Goal: Navigation & Orientation: Find specific page/section

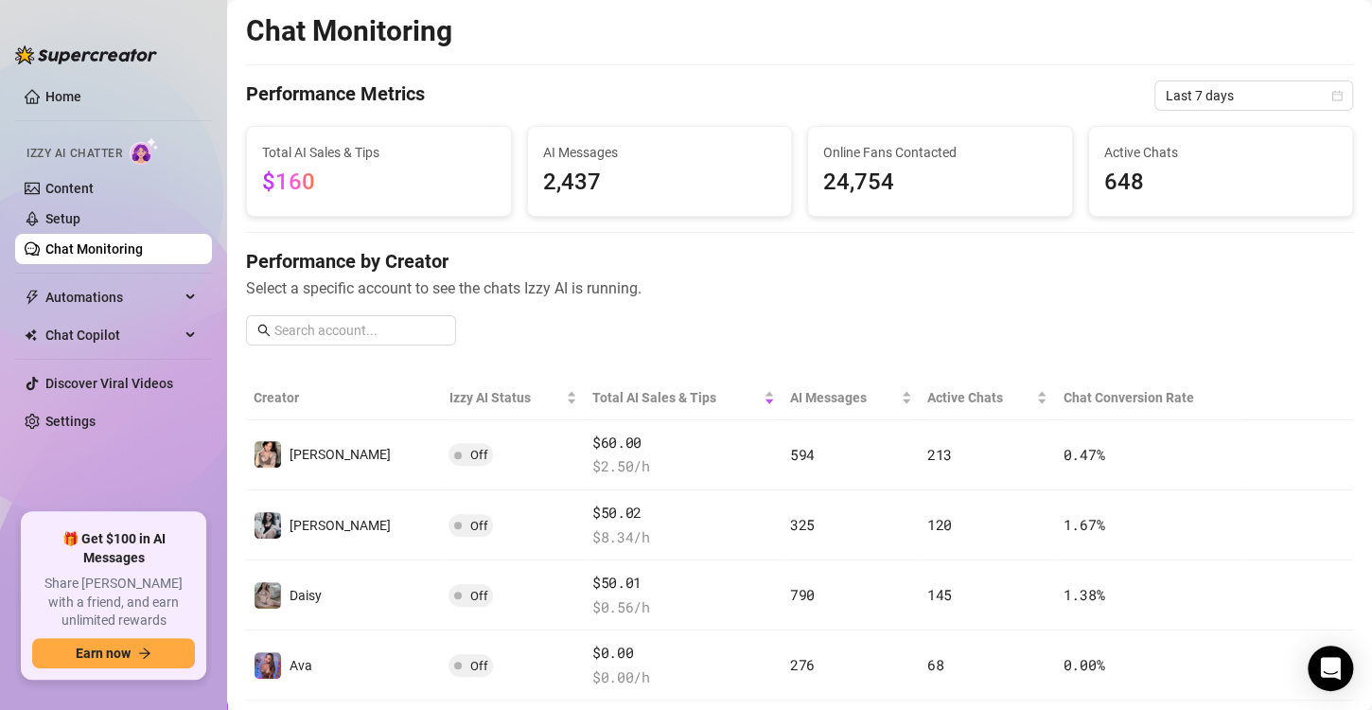
scroll to position [157, 0]
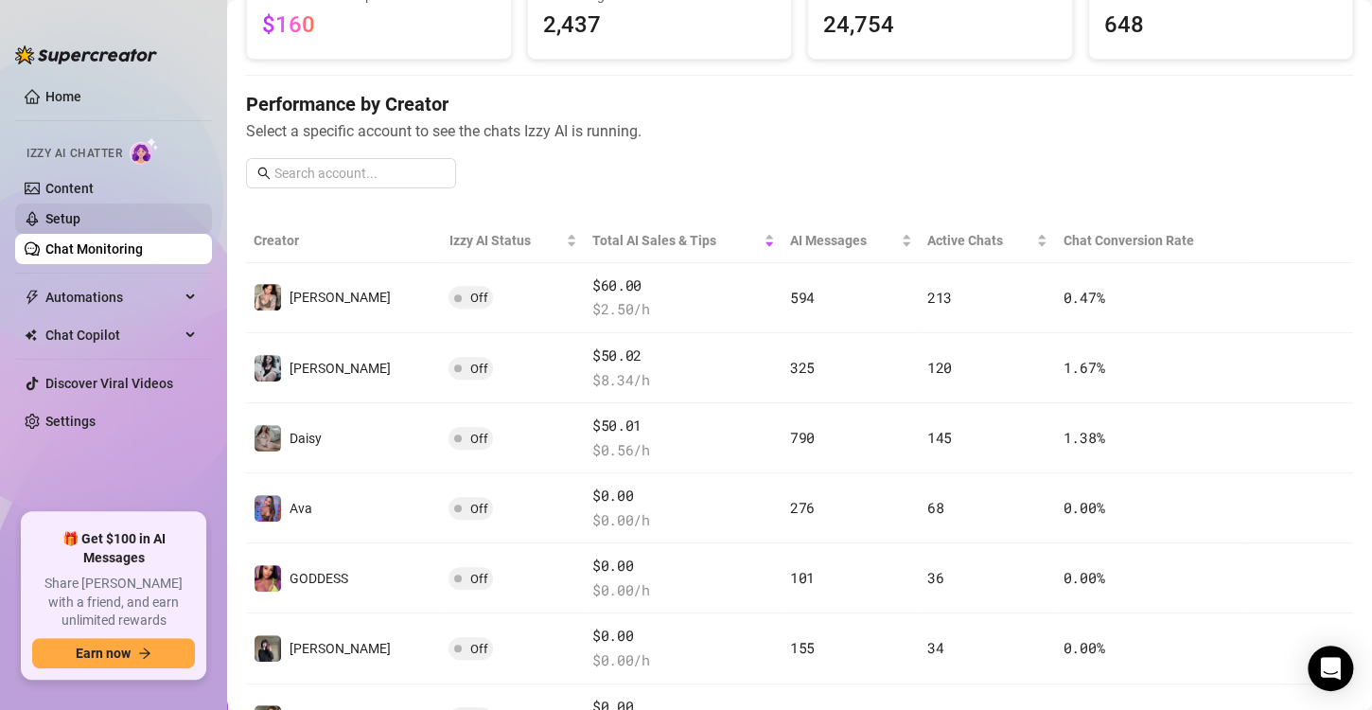
click at [80, 215] on link "Setup" at bounding box center [62, 218] width 35 height 15
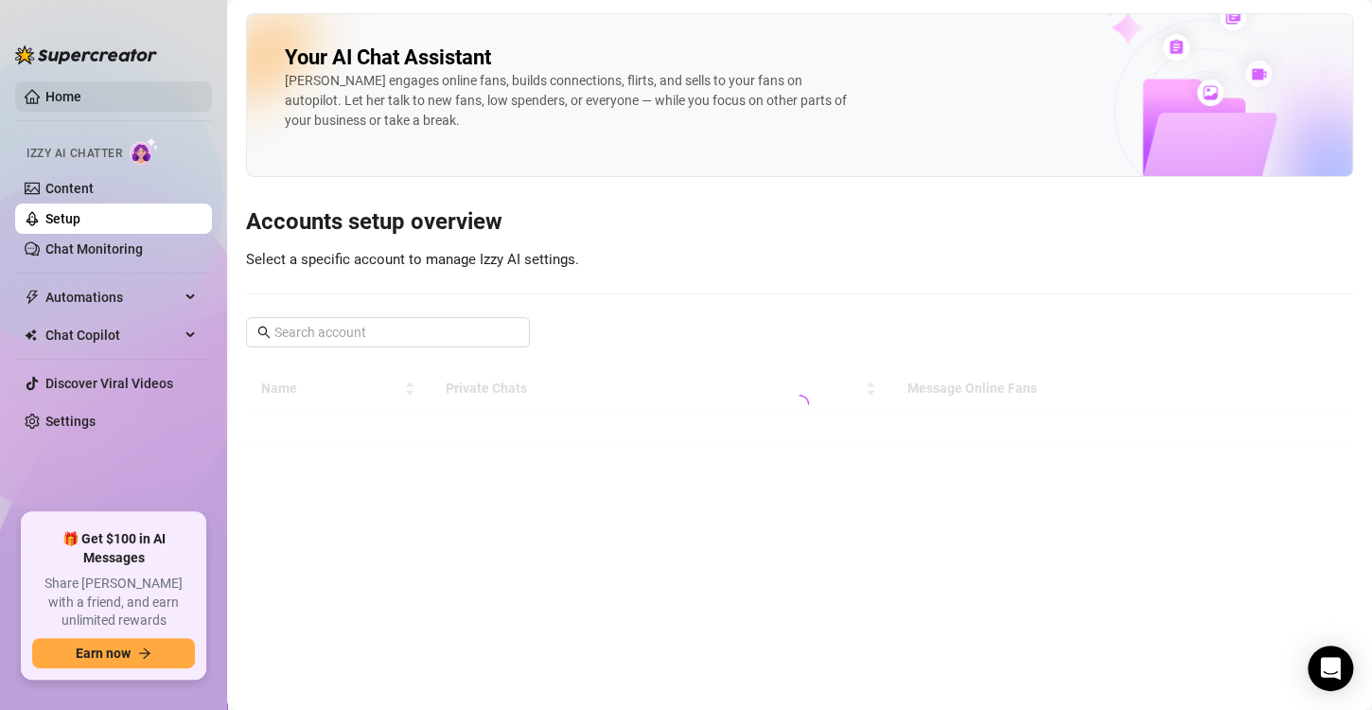
click at [81, 95] on link "Home" at bounding box center [63, 96] width 36 height 15
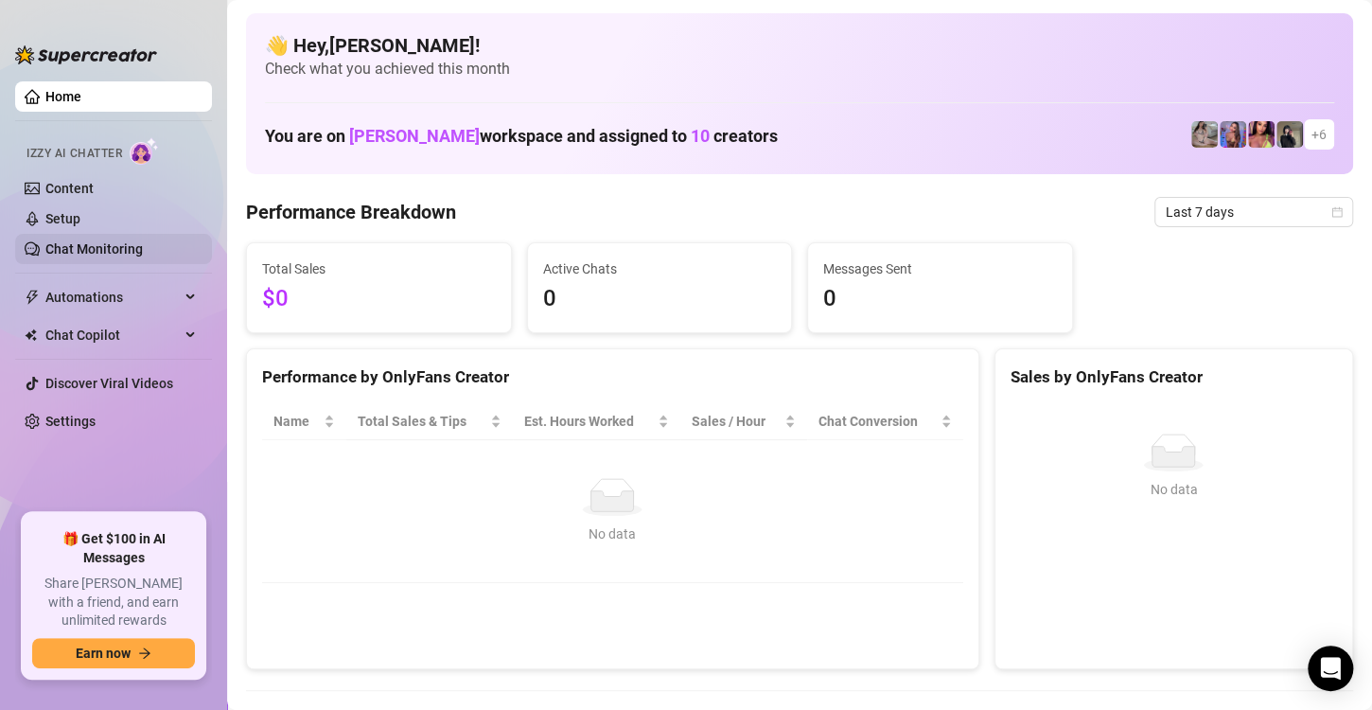
click at [104, 255] on link "Chat Monitoring" at bounding box center [93, 248] width 97 height 15
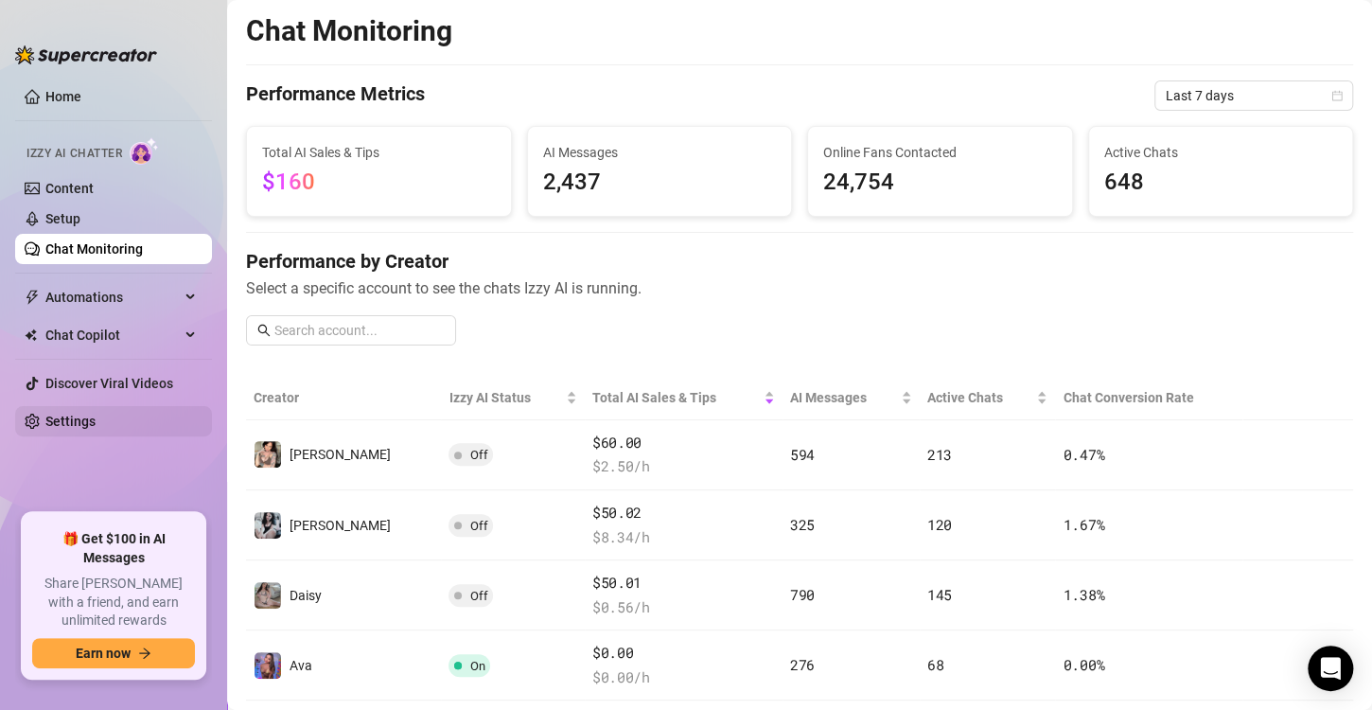
click at [88, 424] on link "Settings" at bounding box center [70, 421] width 50 height 15
